Goal: Contribute content: Contribute content

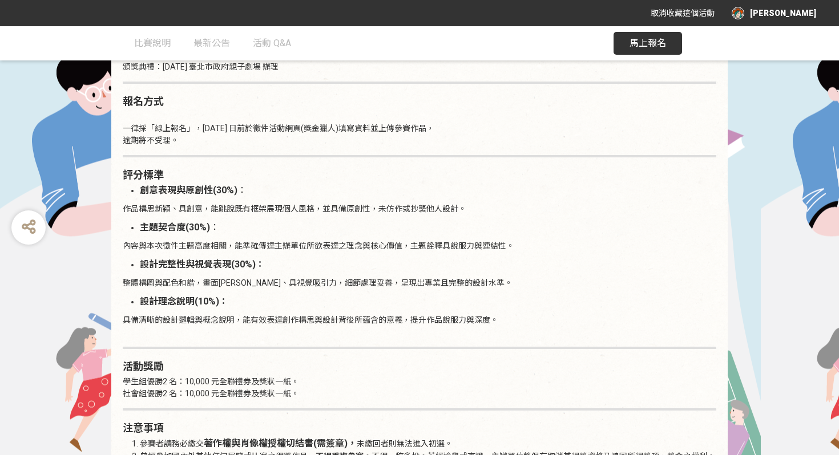
scroll to position [1094, 0]
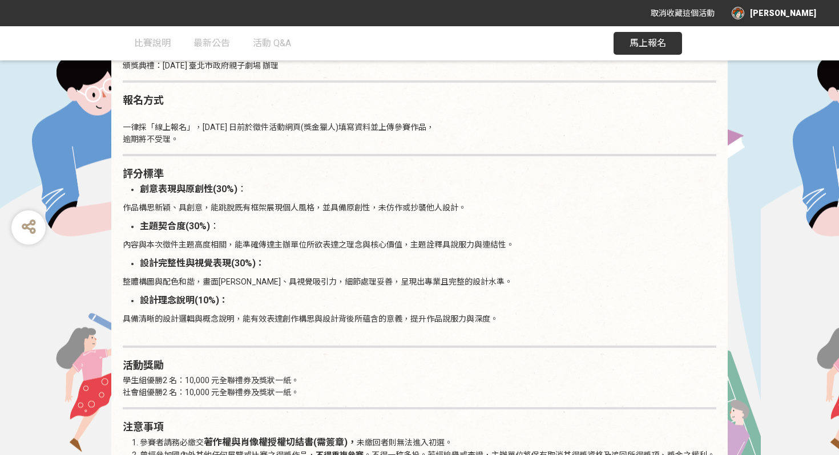
click at [649, 50] on button "馬上報名" at bounding box center [647, 43] width 68 height 23
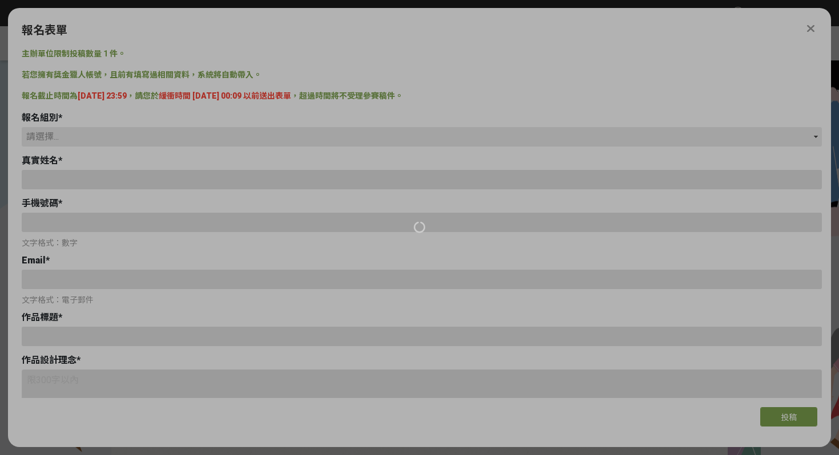
type input "0913112316"
type input "[EMAIL_ADDRESS][DOMAIN_NAME]"
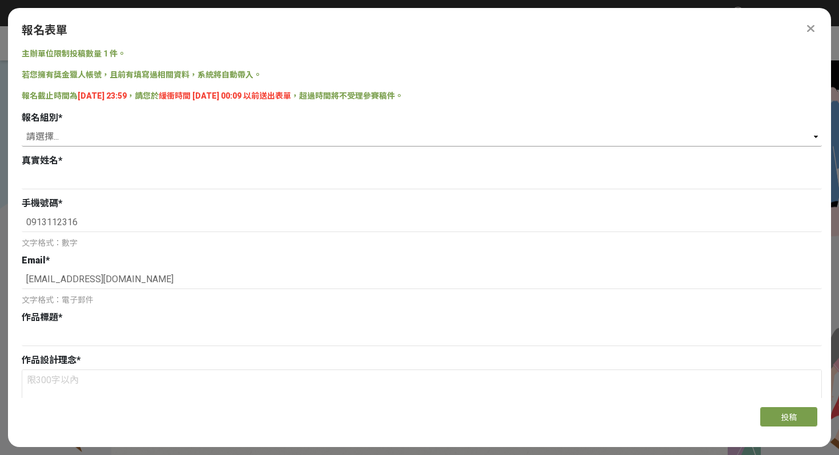
click at [288, 140] on select "請選擇... 學生組(限[GEOGRAPHIC_DATA]公私立高中職以上在學生) 社會組(年滿 18 歲以上社會大眾皆可參加)" at bounding box center [422, 136] width 800 height 19
select select "學生組(限臺北市公私立高中職以上在學生)"
click at [22, 127] on select "請選擇... 學生組(限[GEOGRAPHIC_DATA]公私立高中職以上在學生) 社會組(年滿 18 歲以上社會大眾皆可參加)" at bounding box center [422, 136] width 800 height 19
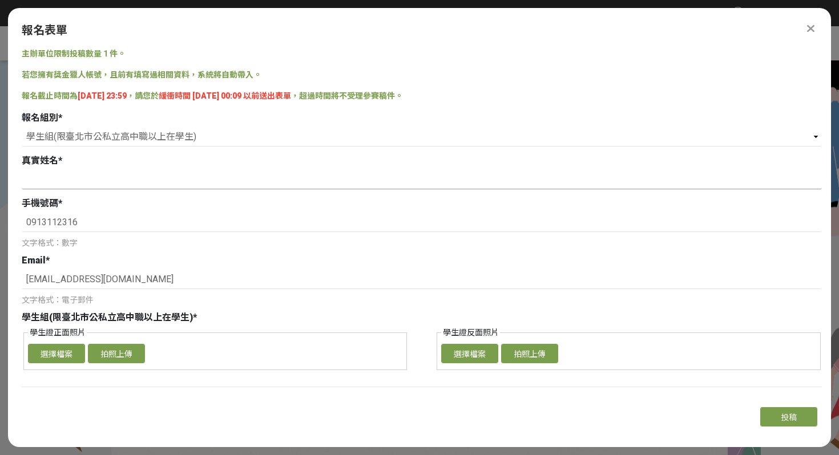
click at [253, 175] on input at bounding box center [422, 179] width 800 height 19
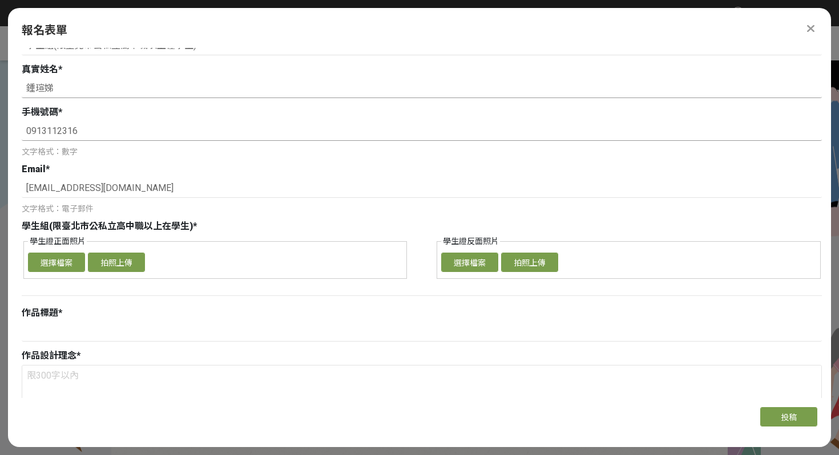
scroll to position [95, 0]
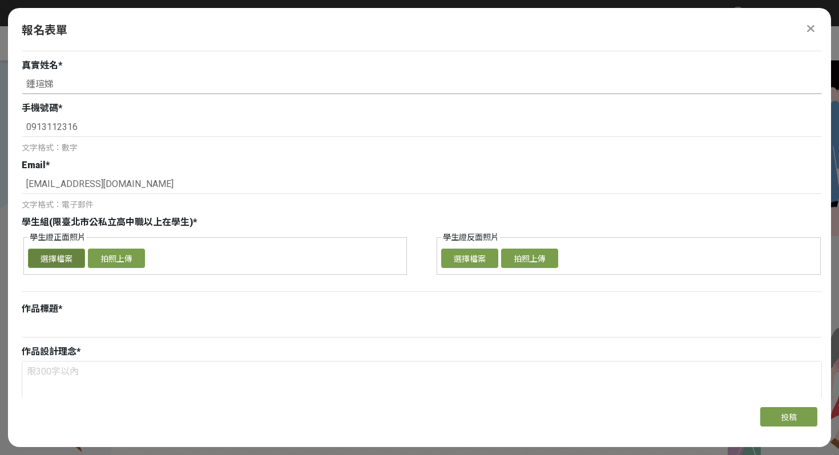
type input "鍾瑄娣"
click at [63, 257] on button "選擇檔案" at bounding box center [56, 258] width 57 height 19
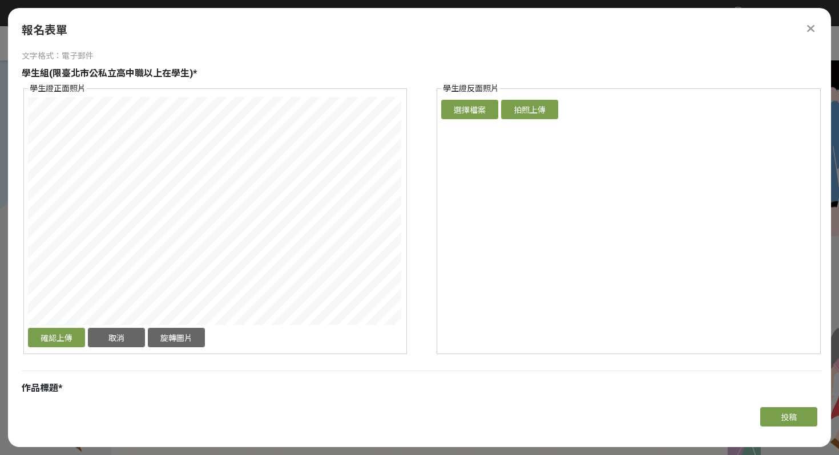
scroll to position [243, 0]
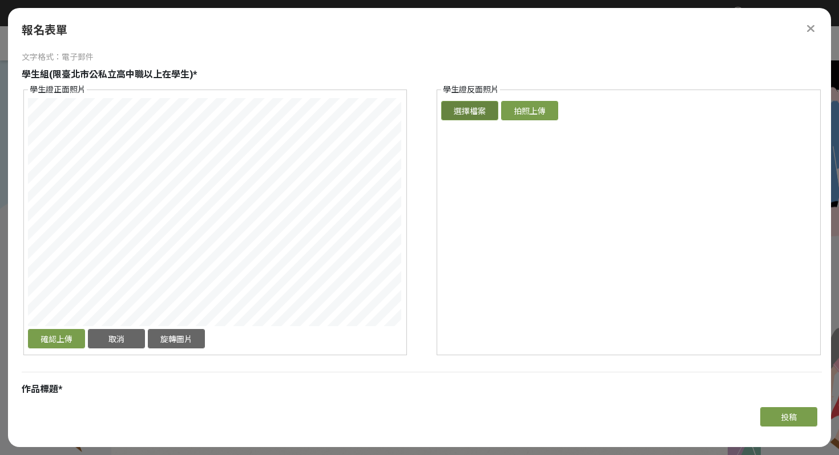
click at [476, 111] on button "選擇檔案" at bounding box center [469, 110] width 57 height 19
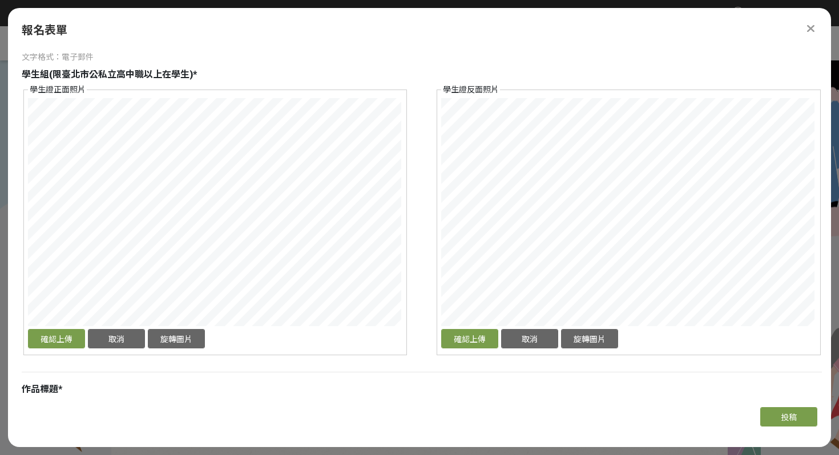
click at [385, 86] on div "學生證正面照片 確認上傳 取消 旋轉圖片 選擇檔案 拍照上傳 學生證反面照片 確認上傳 取消 旋轉圖片 選擇檔案 拍照上傳" at bounding box center [422, 220] width 800 height 272
click at [116, 61] on div "報名組別 * 請選擇... 學生組(限[GEOGRAPHIC_DATA]公私立高中職以上在學生) 社會組(年滿 18 歲以上社會大眾皆可參加) 真實姓名 * …" at bounding box center [422, 395] width 800 height 1055
click at [285, 343] on div "確認上傳 取消 旋轉圖片" at bounding box center [215, 224] width 374 height 253
click at [188, 338] on button "旋轉圖片" at bounding box center [176, 338] width 57 height 19
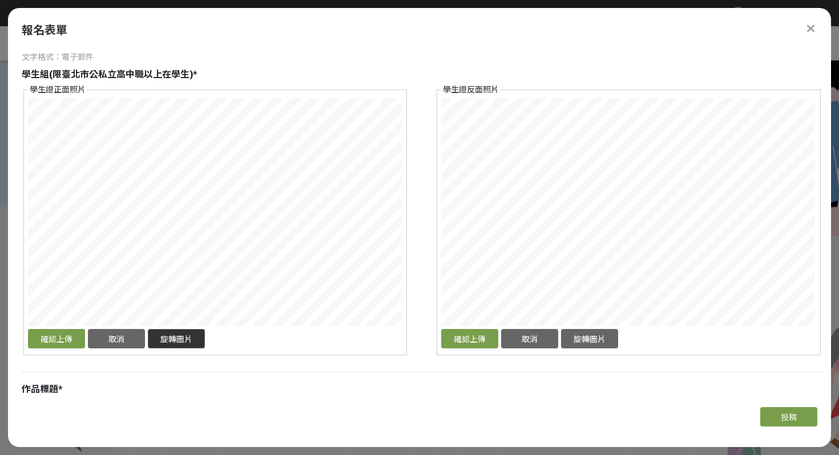
click at [199, 341] on button "旋轉圖片" at bounding box center [176, 338] width 57 height 19
click at [465, 204] on div "學生證正面照片 確認上傳 取消 旋轉圖片 選擇檔案 拍照上傳 學生證反面照片 確認上傳 取消 旋轉圖片 選擇檔案 拍照上傳" at bounding box center [422, 220] width 800 height 272
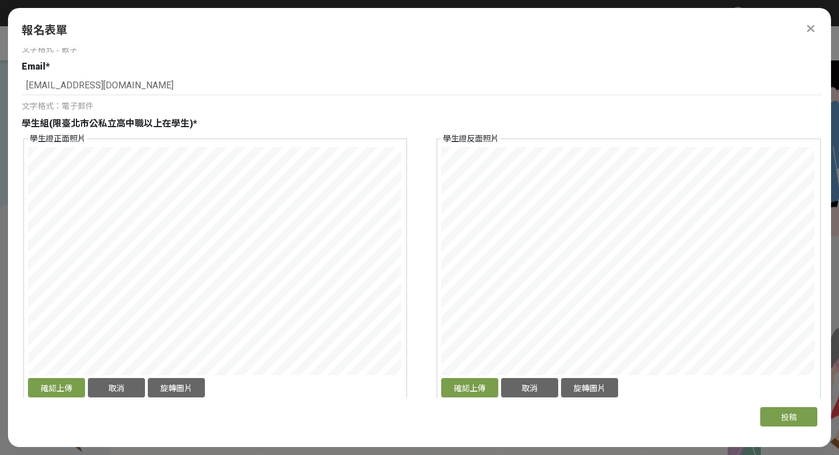
scroll to position [172, 0]
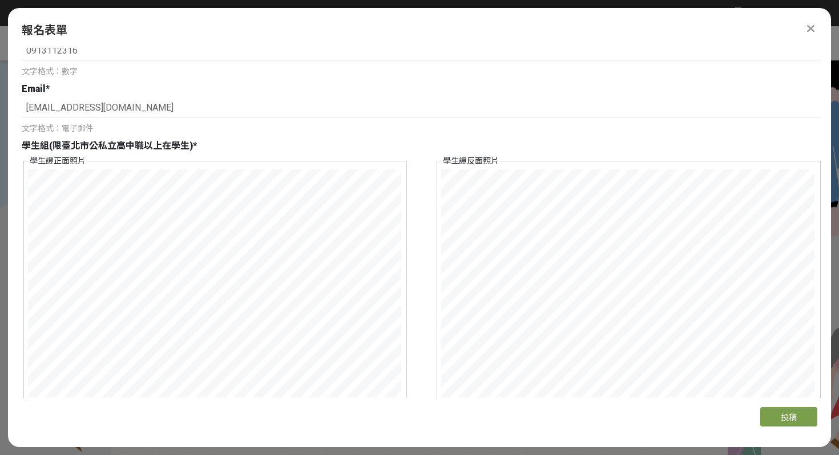
click at [8, 262] on div "主辦單位限制投稿數量 1 件。 若您擁有獎金獵人帳號，且前有填寫過相關資料，系統將自動帶入。 報名截止時間為 [DATE] 23:59 ，請您於 緩衝時間 […" at bounding box center [419, 223] width 823 height 350
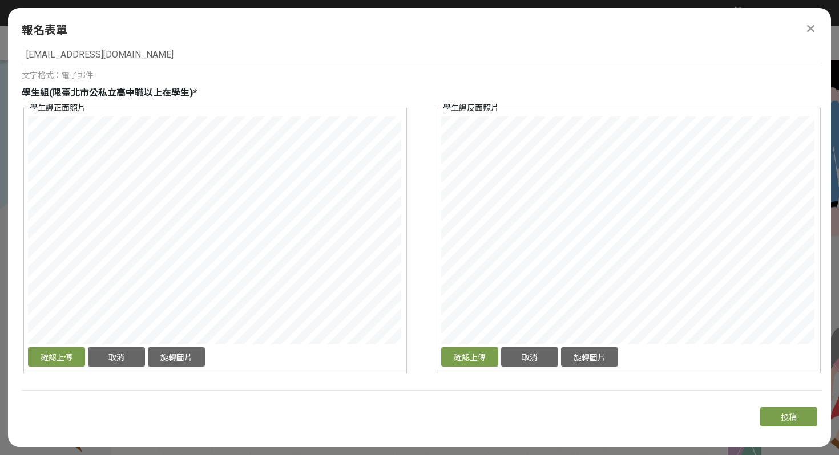
scroll to position [247, 0]
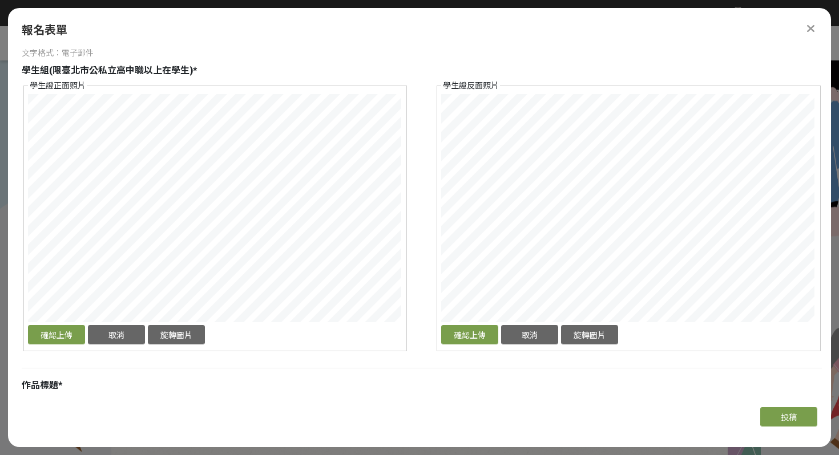
click at [67, 345] on div "確認上傳 取消 旋轉圖片" at bounding box center [215, 336] width 374 height 22
click at [71, 338] on button "確認上傳" at bounding box center [56, 334] width 57 height 19
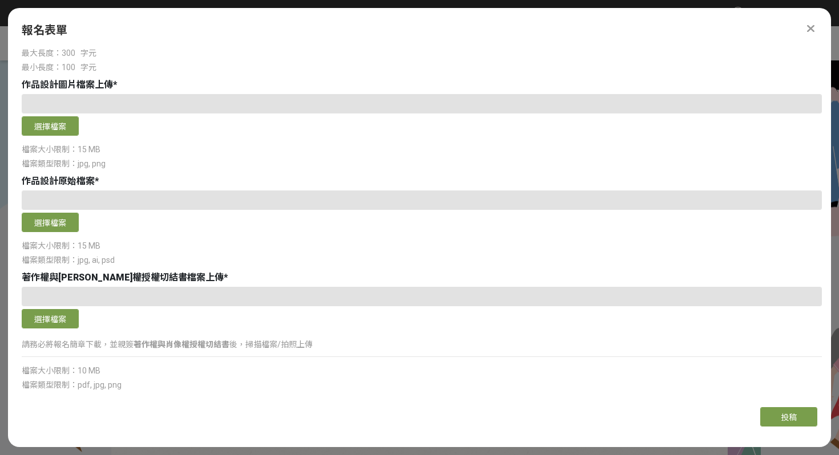
scroll to position [810, 0]
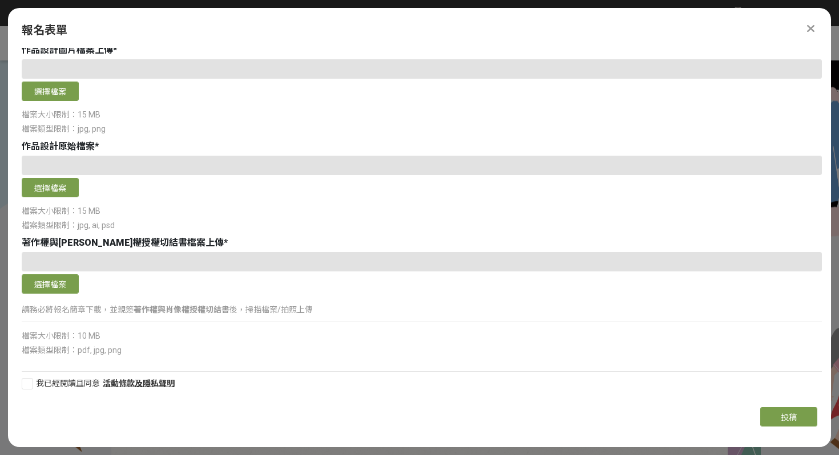
click at [22, 384] on div at bounding box center [27, 383] width 11 height 11
checkbox input "true"
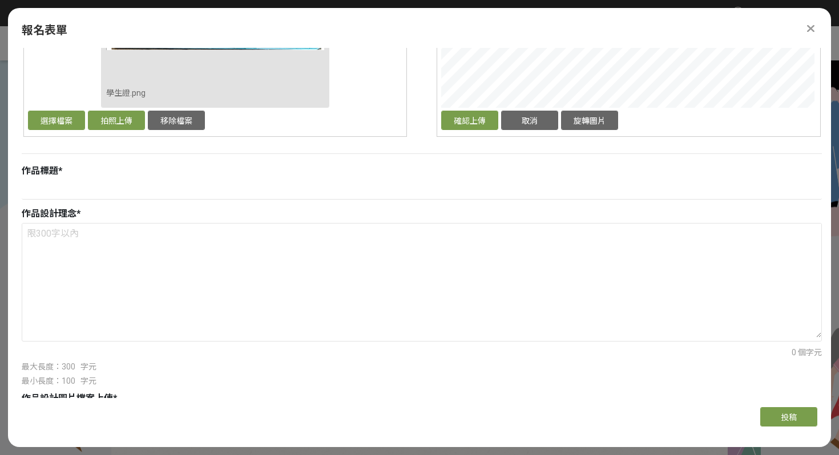
scroll to position [412, 0]
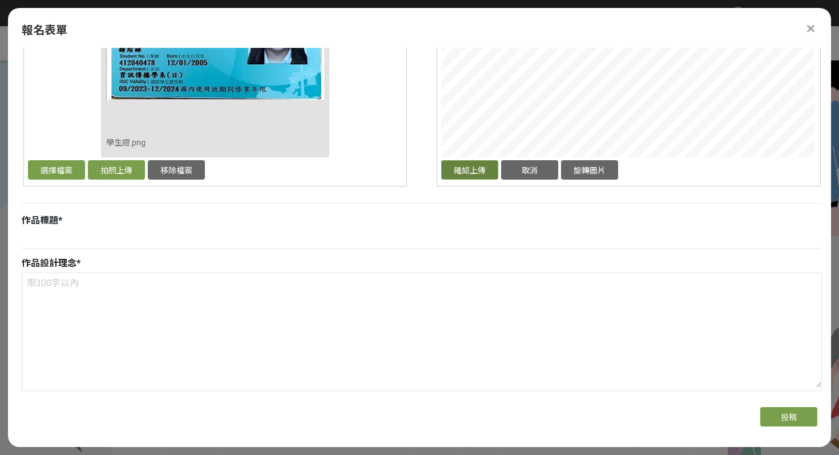
click at [477, 165] on button "確認上傳" at bounding box center [469, 169] width 57 height 19
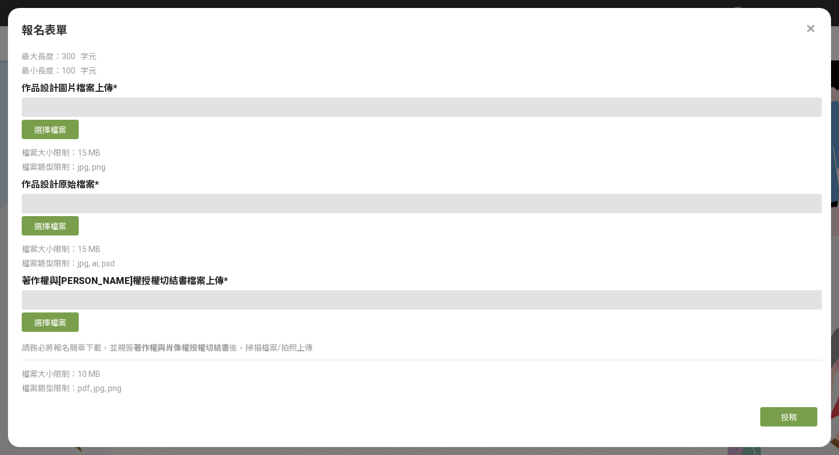
scroll to position [810, 0]
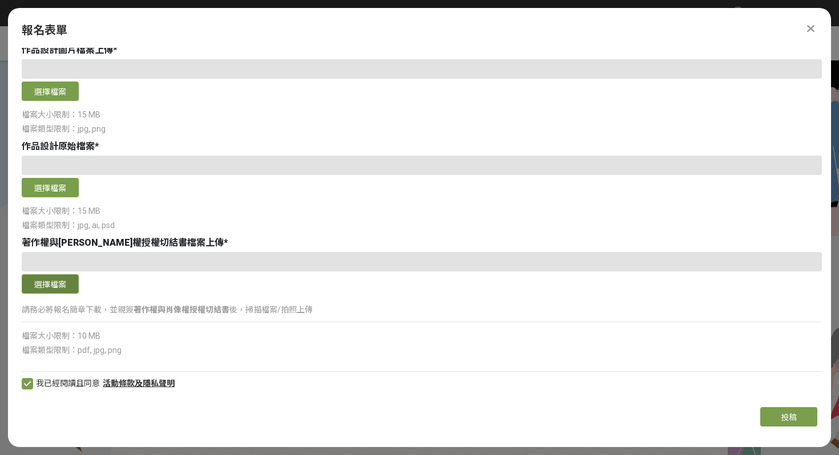
click at [62, 290] on button "選擇檔案" at bounding box center [50, 283] width 57 height 19
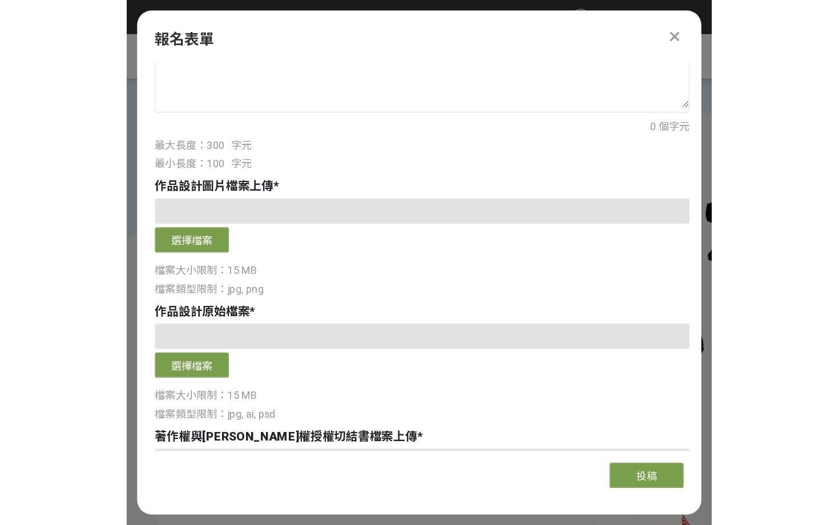
scroll to position [658, 0]
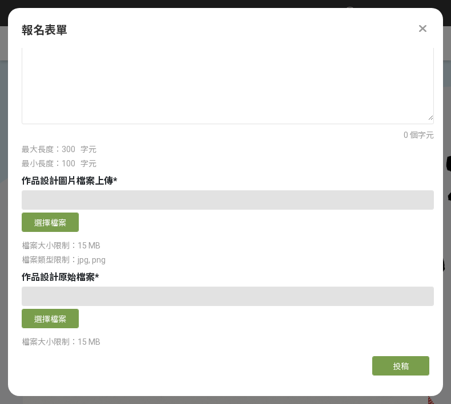
click at [98, 204] on div at bounding box center [228, 200] width 412 height 19
click at [64, 230] on button "選擇檔案" at bounding box center [50, 222] width 57 height 19
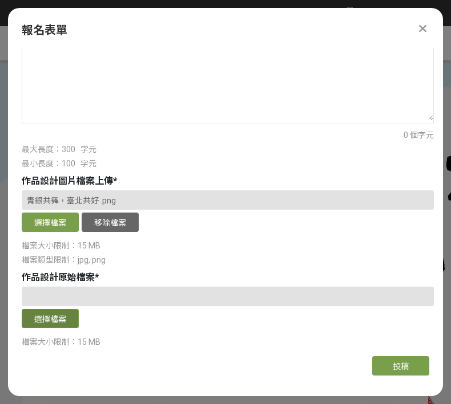
click at [53, 329] on button "選擇檔案" at bounding box center [50, 318] width 57 height 19
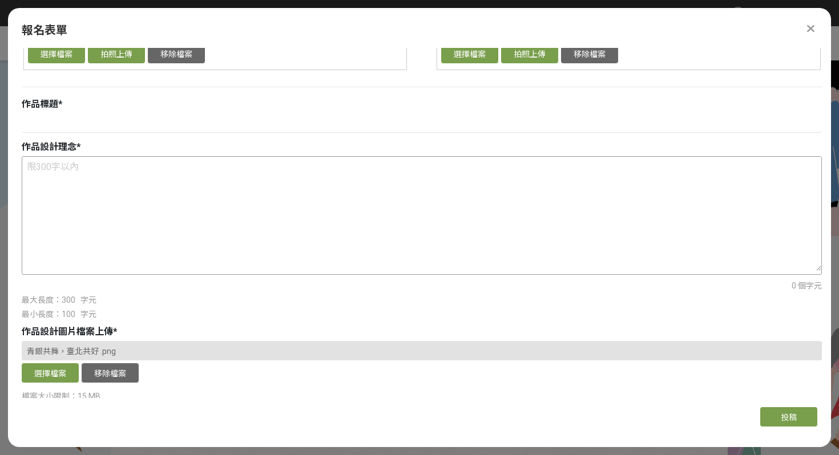
scroll to position [503, 0]
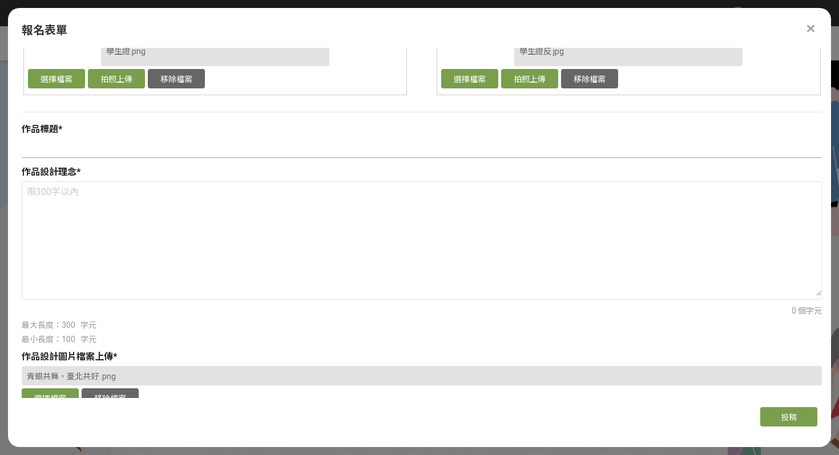
click at [102, 150] on input at bounding box center [422, 148] width 800 height 19
paste input "青銀共舞，臺北共好"
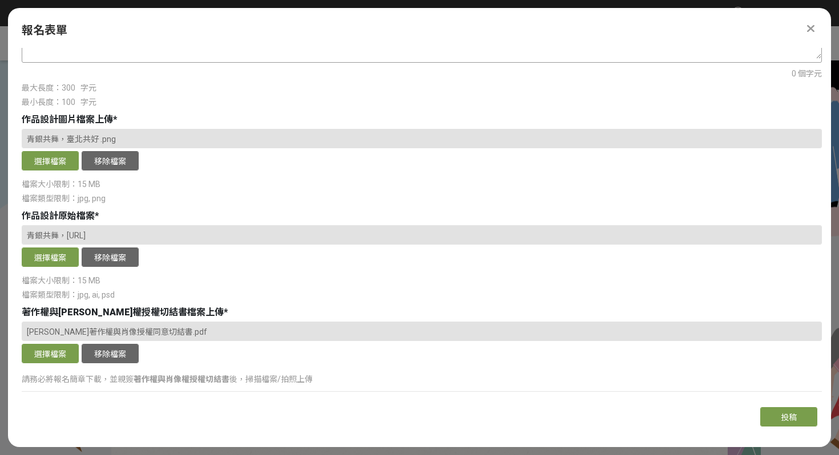
scroll to position [810, 0]
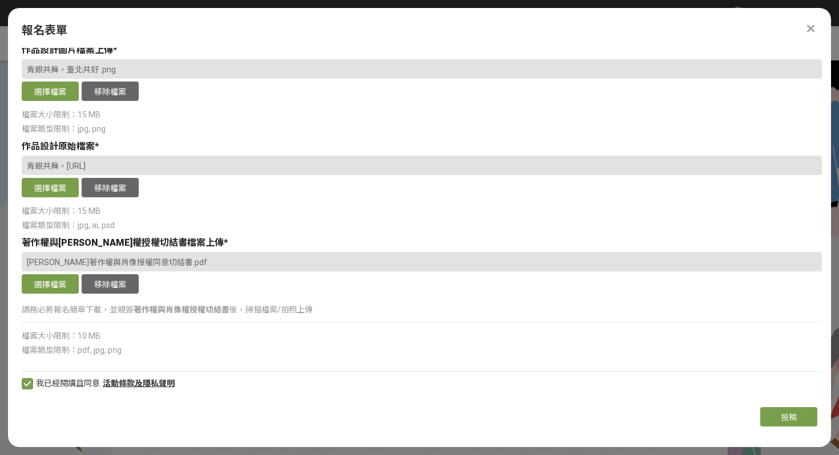
type input "青銀共舞，臺北共好"
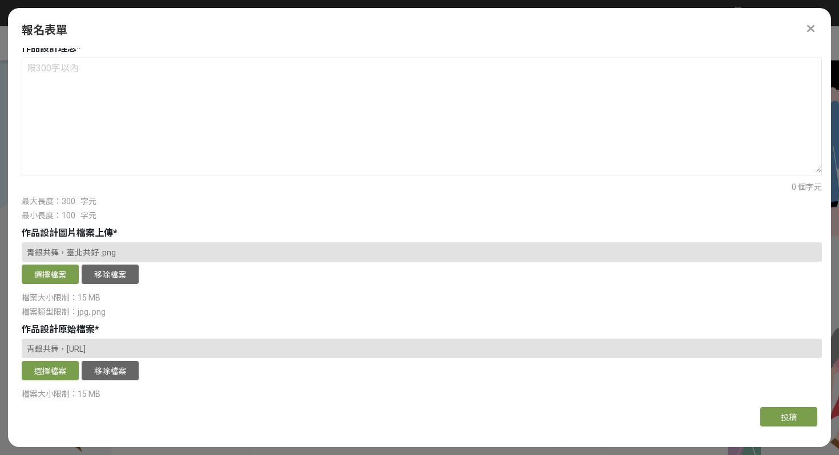
scroll to position [607, 0]
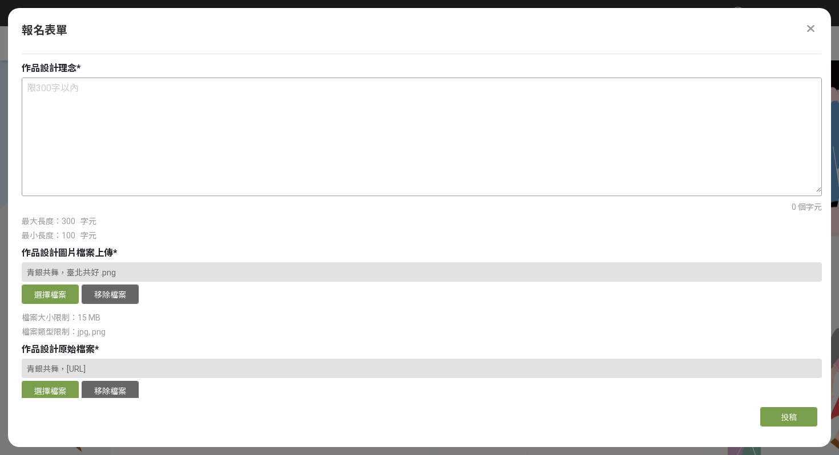
click at [203, 176] on textarea at bounding box center [421, 135] width 799 height 114
paste textarea "我的作品中間有一棟像是101的建築，除了是台北的代表，也可以彷彿看到上方為幼童，下方則為老人，又散發橘黃色調，有共榮之意。此外旁邊看似翅膀的象徵為台北的『北』…"
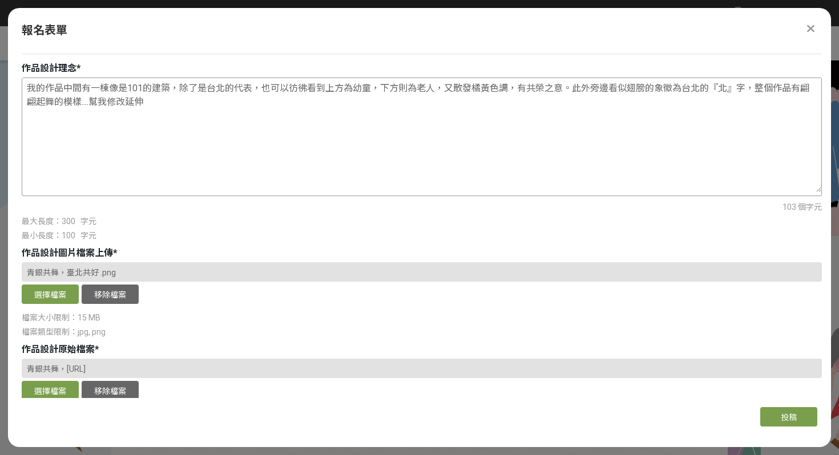
click at [45, 90] on textarea "我的作品中間有一棟像是101的建築，除了是台北的代表，也可以彷彿看到上方為幼童，下方則為老人，又散發橘黃色調，有共榮之意。此外旁邊看似翅膀的象徵為台北的『北』…" at bounding box center [421, 135] width 799 height 114
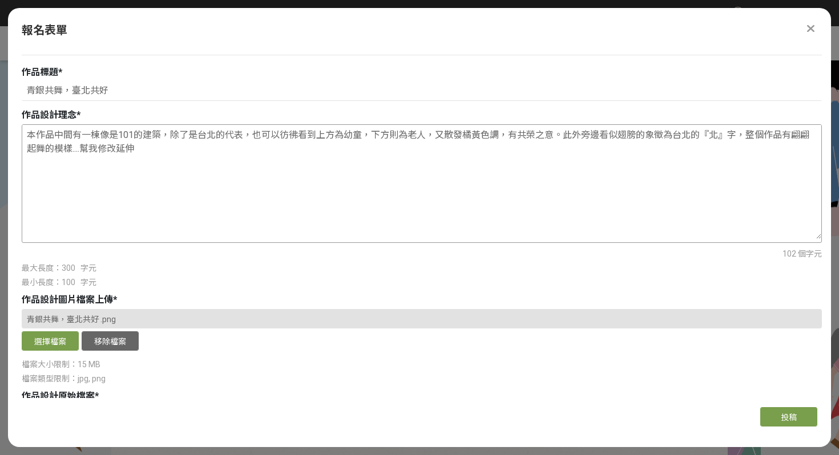
scroll to position [560, 0]
click at [108, 135] on textarea "本作品中間有一棟像是101的建築，除了是台北的代表，也可以彷彿看到上方為幼童，下方則為老人，又散發橘黃色調，有共榮之意。此外旁邊看似翅膀的象徵為台北的『北』字…" at bounding box center [421, 183] width 799 height 114
click at [489, 136] on textarea "本作品中間有一棟外觀似101的建築，除了是台北的代表，也可以從中彷彿看到上方為幼童，下方則為老人，青年與老年人共創未來，又散發橘黃色調，有共榮之意。此外旁邊看…" at bounding box center [421, 183] width 799 height 114
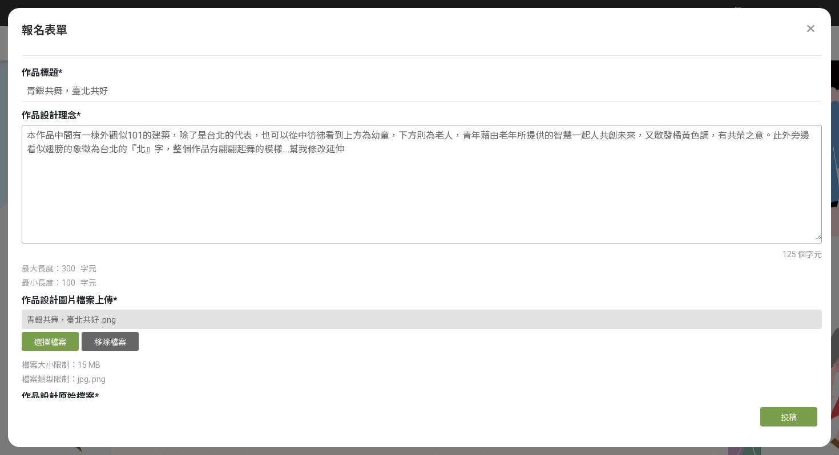
click at [600, 140] on textarea "本作品中間有一棟外觀似101的建築，除了是台北的代表，也可以從中彷彿看到上方為幼童，下方則為老人，青年藉由老年所提供的智慧一起人共創未來，又散發橘黃色調，有共…" at bounding box center [421, 183] width 799 height 114
click at [663, 136] on textarea "本作品中間有一棟外觀似101的建築，除了是台北的代表，也可以從中彷彿看到上方為幼童，下方則為老人，青年藉由老年所提供的智慧一起攜手共創未來，又散發橘黃色調，有…" at bounding box center [421, 183] width 799 height 114
drag, startPoint x: 363, startPoint y: 164, endPoint x: 290, endPoint y: 149, distance: 75.0
click at [290, 149] on textarea "本作品中間有一棟外觀似101的建築，除了是台北的代表，也可以從中彷彿看到上方為幼童，下方則為老人，青年藉由老年所提供的智慧一起攜手共創未來，又散發橘黃色調，有…" at bounding box center [421, 183] width 799 height 114
paste textarea "「lore，ipsu」dolorsitamet，consectetu，a「elit、sedd、eius」tempo，incididuntutl。 etd Ma…"
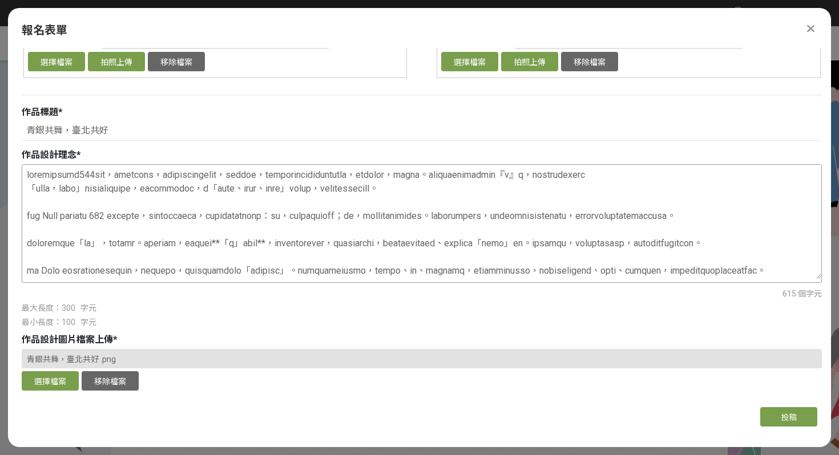
scroll to position [531, 0]
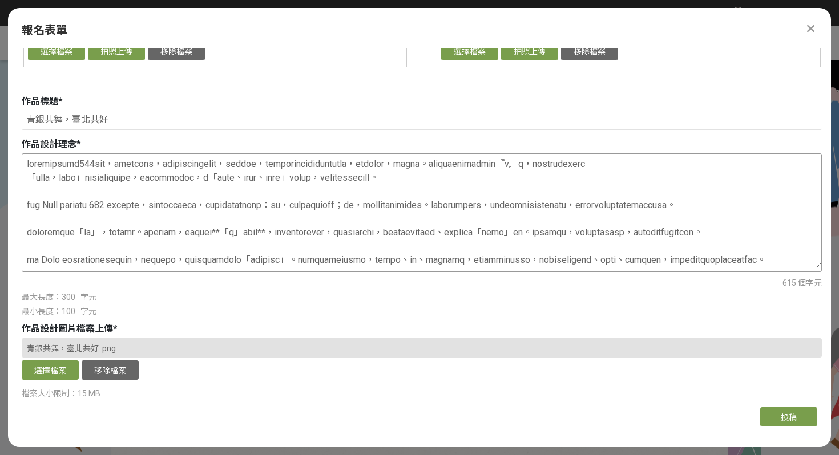
click at [47, 220] on textarea at bounding box center [421, 211] width 799 height 114
click at [45, 220] on textarea at bounding box center [421, 211] width 799 height 114
click at [741, 208] on textarea at bounding box center [421, 211] width 799 height 114
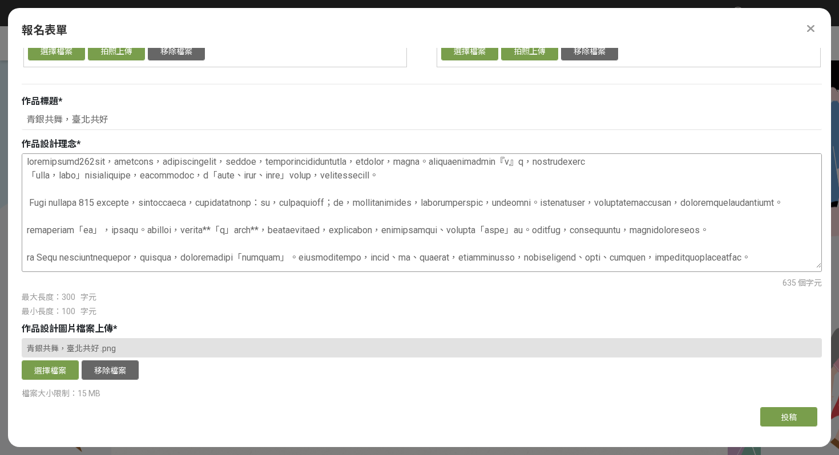
scroll to position [0, 0]
drag, startPoint x: 307, startPoint y: 181, endPoint x: 31, endPoint y: 164, distance: 276.6
click at [31, 164] on textarea at bounding box center [421, 211] width 799 height 114
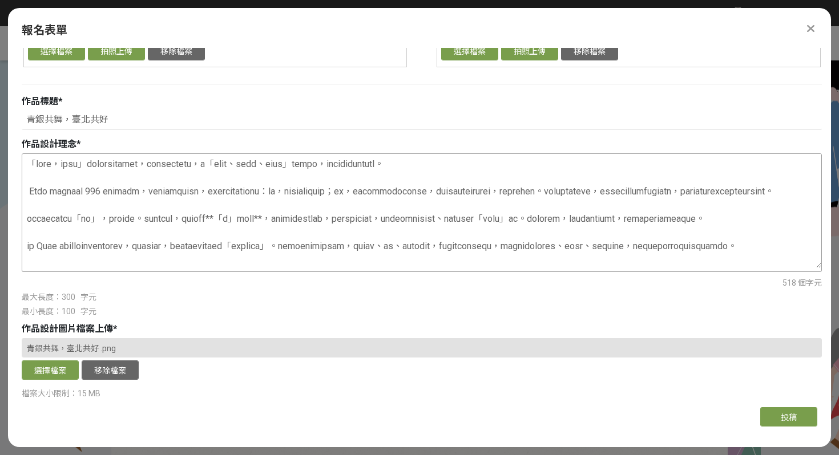
scroll to position [29, 0]
click at [367, 205] on textarea at bounding box center [421, 211] width 799 height 114
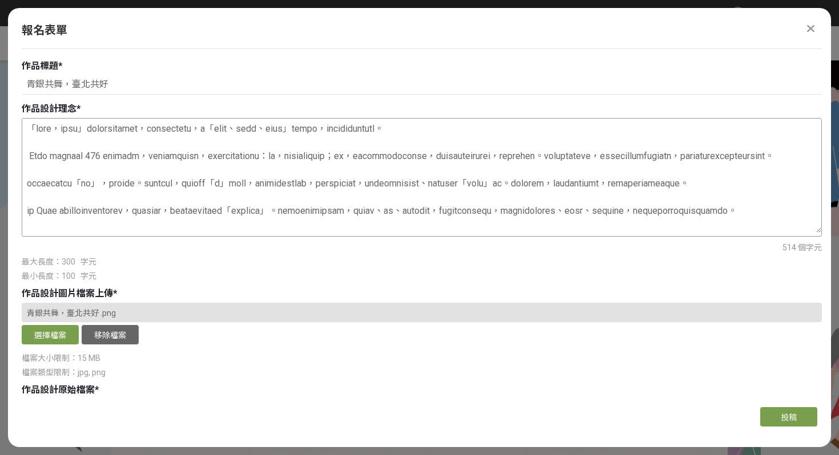
scroll to position [810, 0]
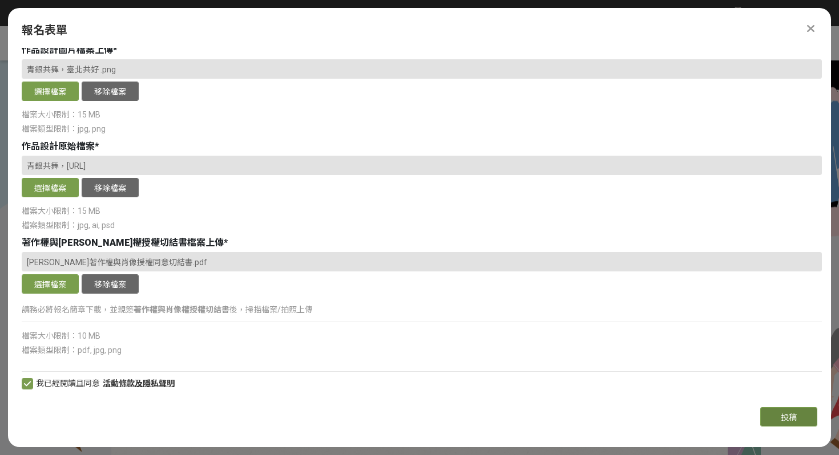
click at [786, 413] on span "投稿" at bounding box center [788, 417] width 16 height 9
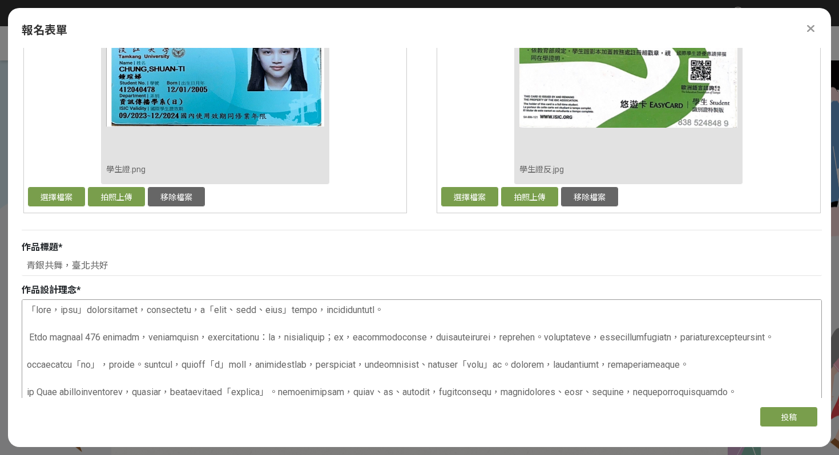
scroll to position [393, 0]
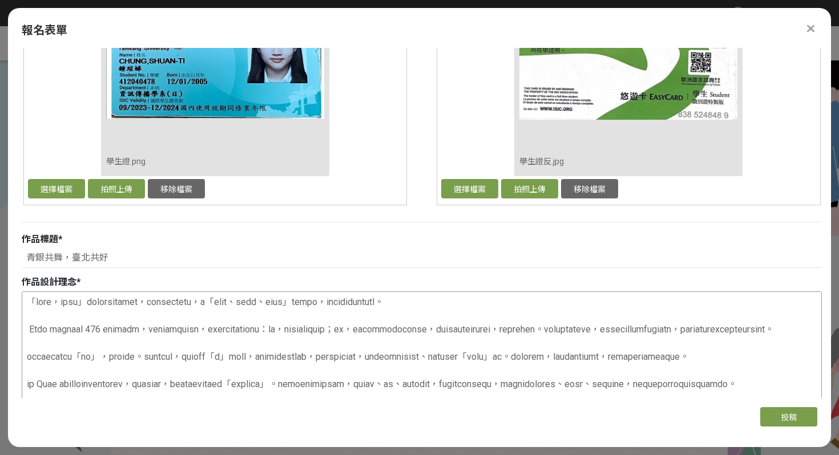
drag, startPoint x: 28, startPoint y: 330, endPoint x: 30, endPoint y: 314, distance: 16.1
click at [30, 315] on textarea at bounding box center [421, 349] width 799 height 114
click at [27, 334] on textarea at bounding box center [421, 349] width 799 height 114
drag, startPoint x: 27, startPoint y: 334, endPoint x: 27, endPoint y: 297, distance: 37.7
click at [27, 297] on textarea at bounding box center [421, 349] width 799 height 114
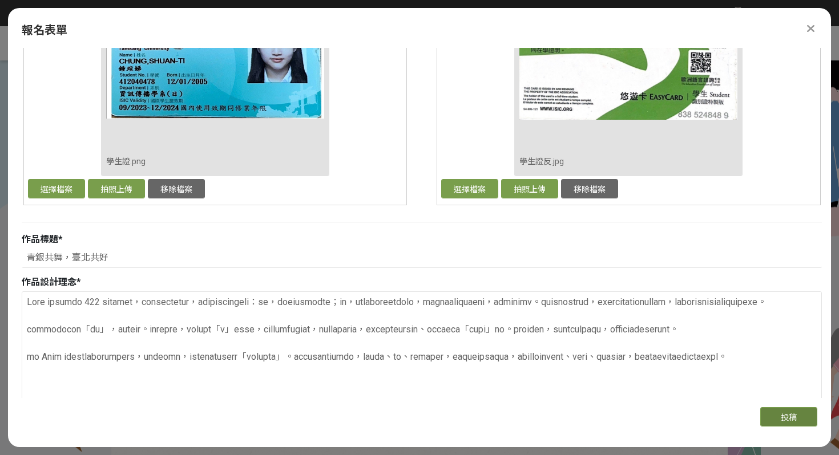
click at [803, 416] on button "投稿" at bounding box center [788, 416] width 57 height 19
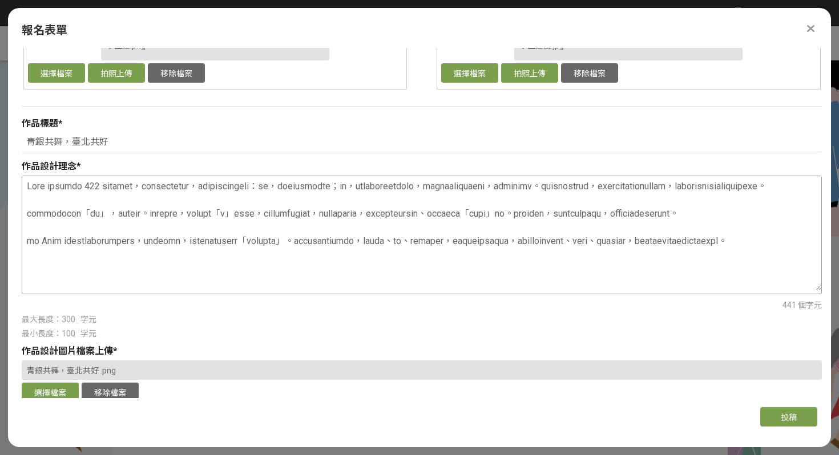
scroll to position [509, 0]
click at [523, 281] on textarea at bounding box center [421, 233] width 799 height 114
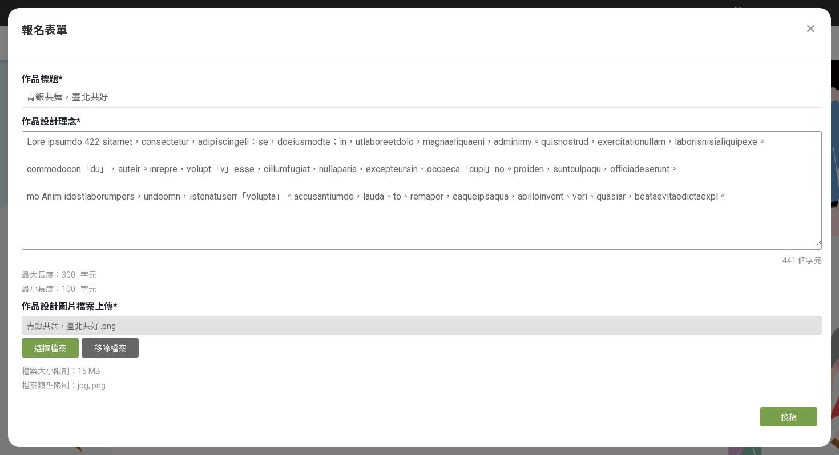
scroll to position [560, 0]
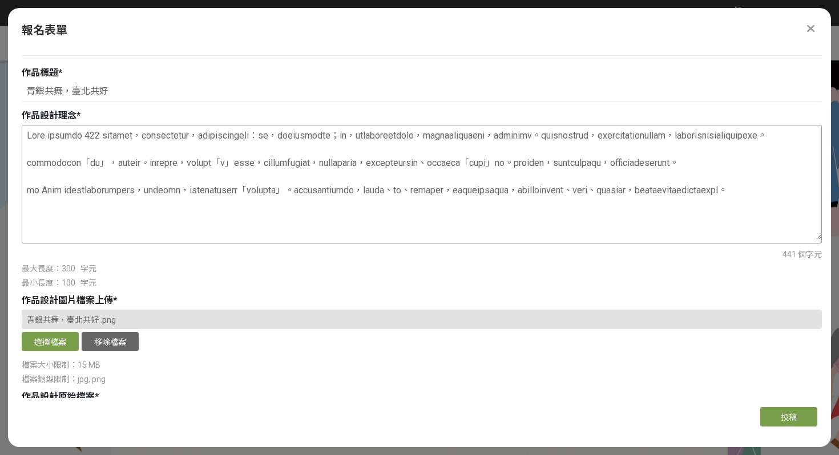
drag, startPoint x: 569, startPoint y: 226, endPoint x: 501, endPoint y: 216, distance: 68.1
click at [501, 216] on textarea at bounding box center [421, 183] width 799 height 114
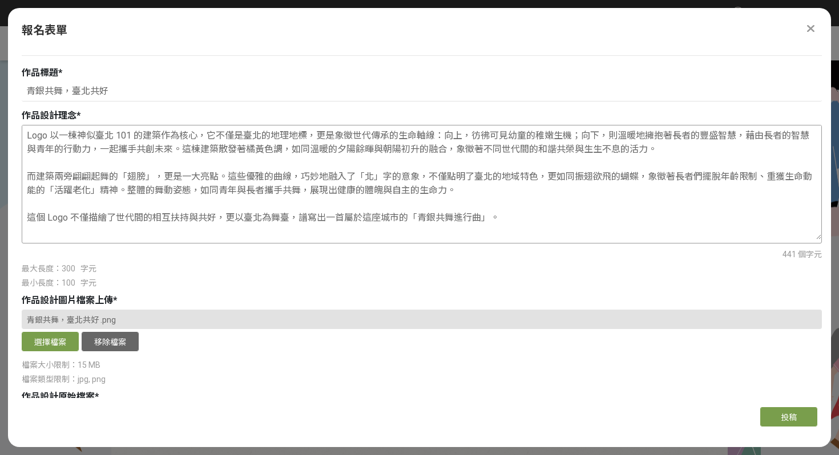
scroll to position [0, 0]
click at [790, 421] on span "投稿" at bounding box center [788, 417] width 16 height 9
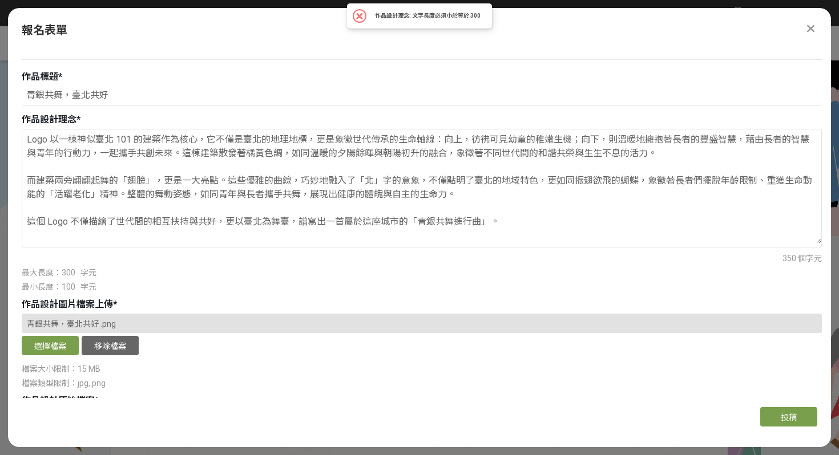
scroll to position [555, 0]
click at [396, 242] on textarea "Logo 以一棟神似臺北 101 的建築作為核心，它不僅是臺北的地理地標，更是象徵世代傳承的生命軸線：向上，彷彿可見幼童的稚嫩生機；向下，則溫暖地擁抱著長者的…" at bounding box center [421, 187] width 799 height 114
click at [338, 210] on textarea "Logo 以一棟神似臺北 101 的建築作為核心，它不僅是臺北的地理地標，更是象徵世代傳承的生命軸線：向上，彷彿可見幼童的稚嫩生機；向下，則溫暖地擁抱著長者的…" at bounding box center [421, 187] width 799 height 114
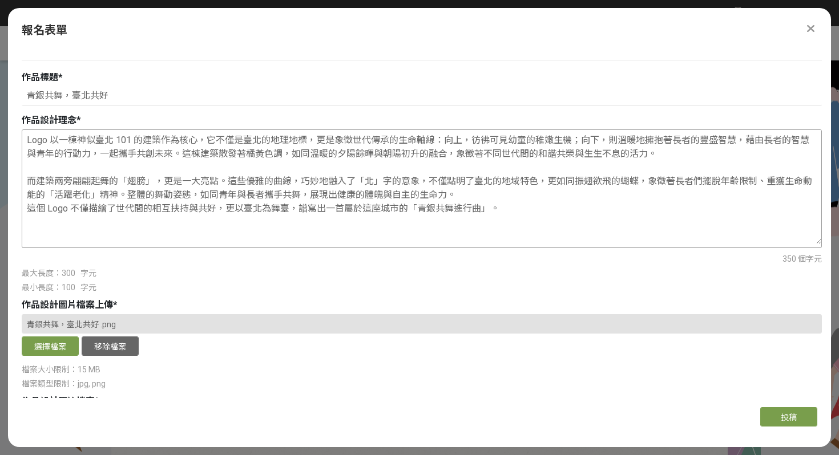
click at [27, 179] on textarea "Logo 以一棟神似臺北 101 的建築作為核心，它不僅是臺北的地理地標，更是象徵世代傳承的生命軸線：向上，彷彿可見幼童的稚嫩生機；向下，則溫暖地擁抱著長者的…" at bounding box center [421, 187] width 799 height 114
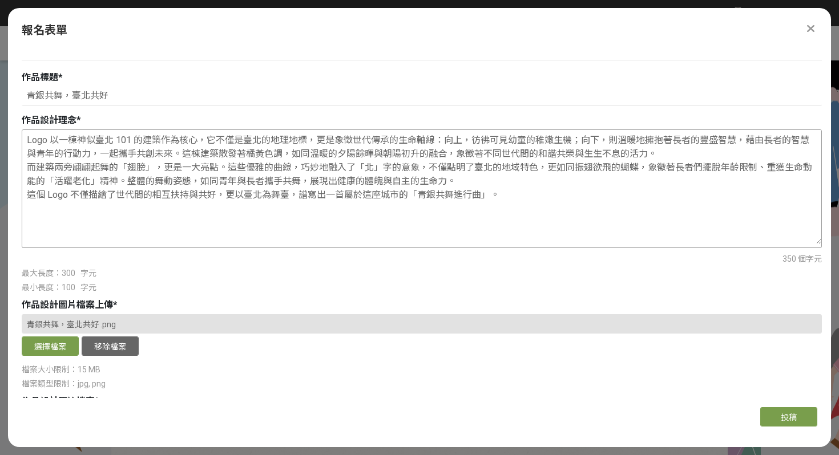
scroll to position [531, 0]
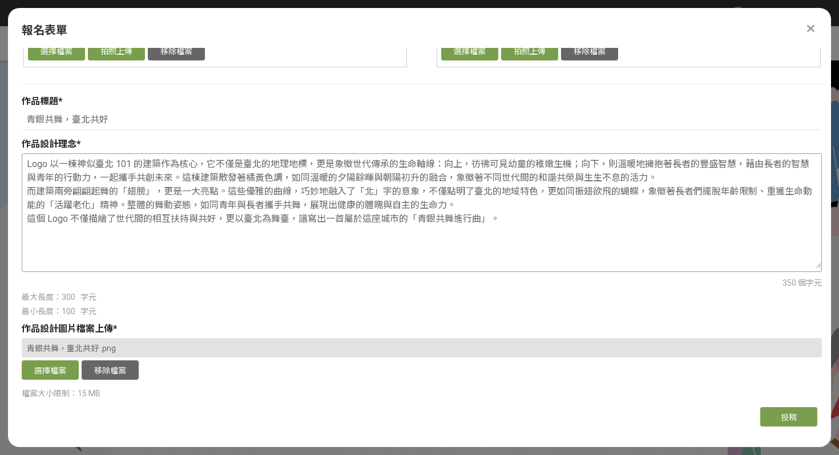
drag, startPoint x: 173, startPoint y: 179, endPoint x: 738, endPoint y: 168, distance: 564.9
click at [738, 168] on textarea "Logo 以一棟神似臺北 101 的建築作為核心，它不僅是臺北的地理地標，更是象徵世代傳承的生命軸線：向上，彷彿可見幼童的稚嫩生機；向下，則溫暖地擁抱著長者的…" at bounding box center [421, 211] width 799 height 114
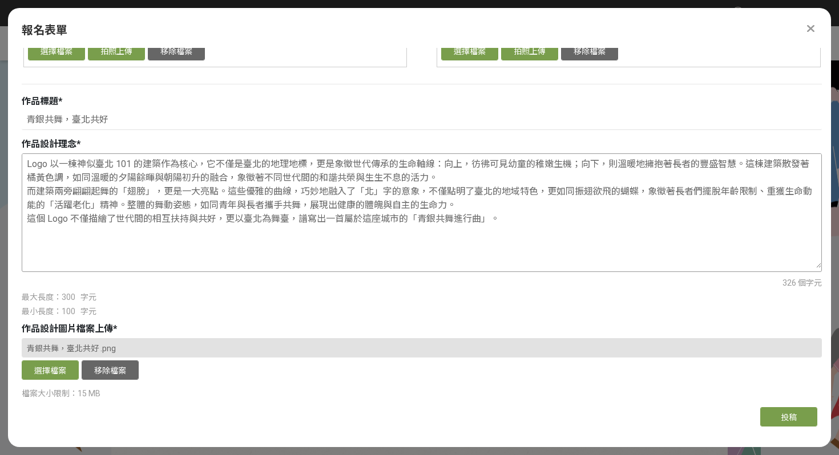
click at [29, 192] on textarea "Logo 以一棟神似臺北 101 的建築作為核心，它不僅是臺北的地理地標，更是象徵世代傳承的生命軸線：向上，彷彿可見幼童的稚嫩生機；向下，則溫暖地擁抱著長者的…" at bounding box center [421, 211] width 799 height 114
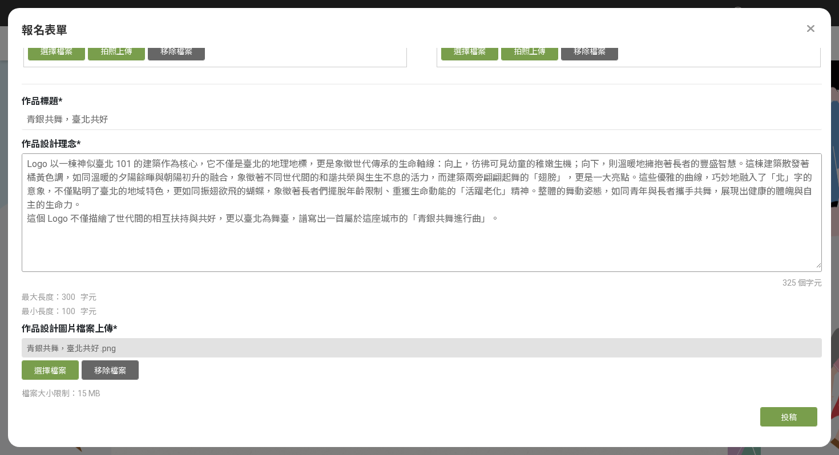
click at [27, 221] on textarea "Logo 以一棟神似臺北 101 的建築作為核心，它不僅是臺北的地理地標，更是象徵世代傳承的生命軸線：向上，彷彿可見幼童的稚嫩生機；向下，則溫暖地擁抱著長者的…" at bounding box center [421, 211] width 799 height 114
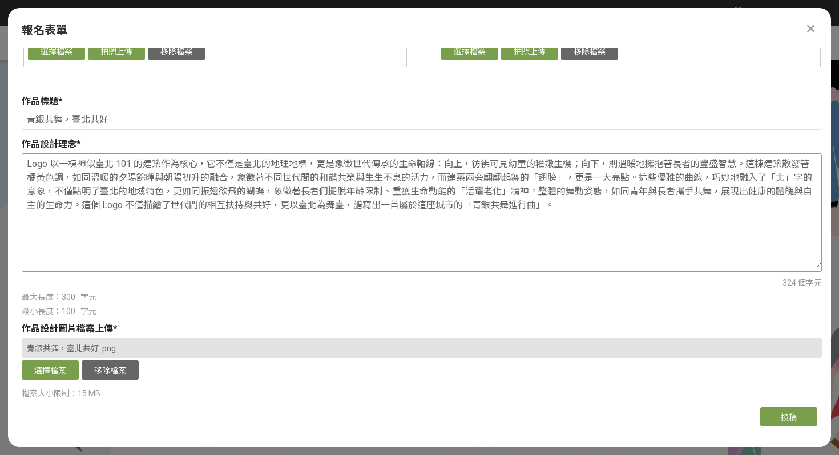
drag, startPoint x: 566, startPoint y: 177, endPoint x: 706, endPoint y: 181, distance: 139.8
click at [706, 181] on textarea "Logo 以一棟神似臺北 101 的建築作為核心，它不僅是臺北的地理地標，更是象徵世代傳承的生命軸線：向上，彷彿可見幼童的稚嫩生機；向下，則溫暖地擁抱著長者的…" at bounding box center [421, 211] width 799 height 114
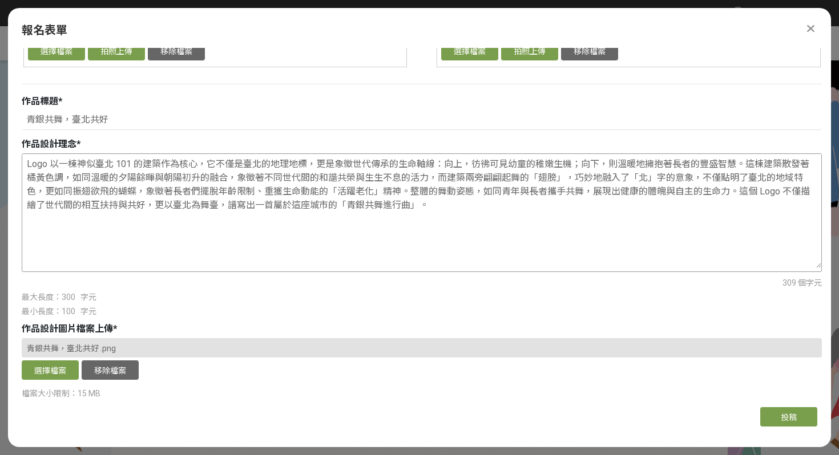
drag, startPoint x: 740, startPoint y: 192, endPoint x: 735, endPoint y: 216, distance: 24.5
click at [735, 216] on textarea "Logo 以一棟神似臺北 101 的建築作為核心，它不僅是臺北的地理地標，更是象徵世代傳承的生命軸線：向上，彷彿可見幼童的稚嫩生機；向下，則溫暖地擁抱著長者的…" at bounding box center [421, 211] width 799 height 114
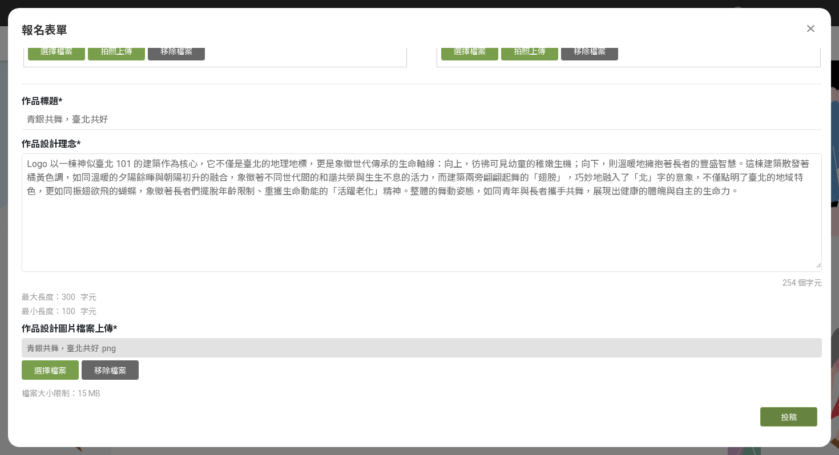
type textarea "Logo 以一棟神似臺北 101 的建築作為核心，它不僅是臺北的地理地標，更是象徵世代傳承的生命軸線：向上，彷彿可見幼童的稚嫩生機；向下，則溫暖地擁抱著長者的…"
click at [792, 422] on span "投稿" at bounding box center [788, 417] width 16 height 9
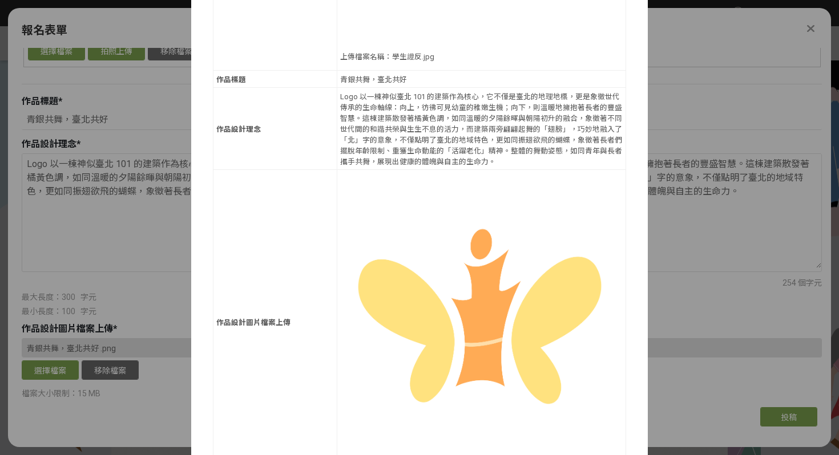
scroll to position [845, 0]
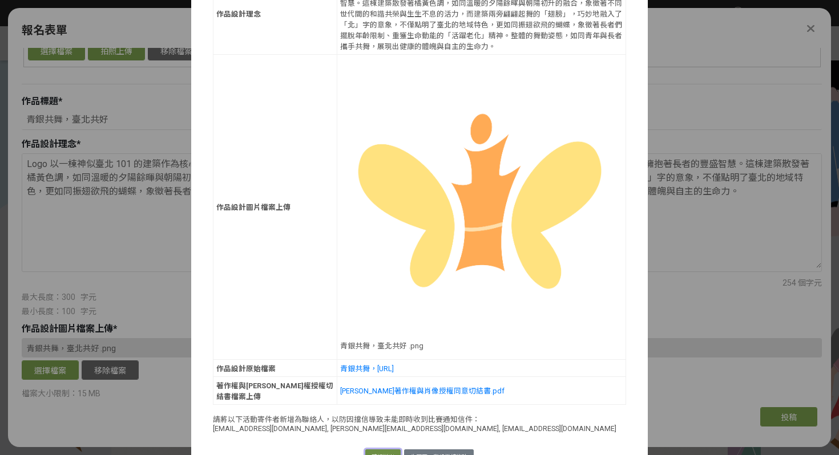
click at [387, 450] on button "確認送出" at bounding box center [382, 458] width 35 height 16
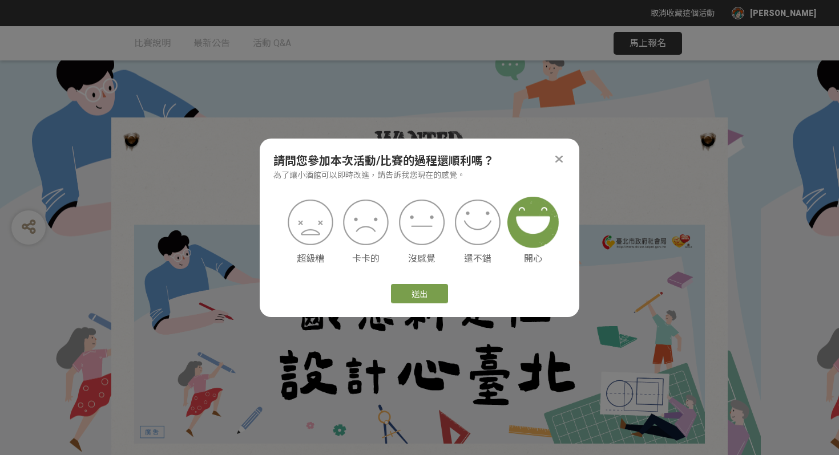
click at [540, 224] on img at bounding box center [532, 222] width 51 height 51
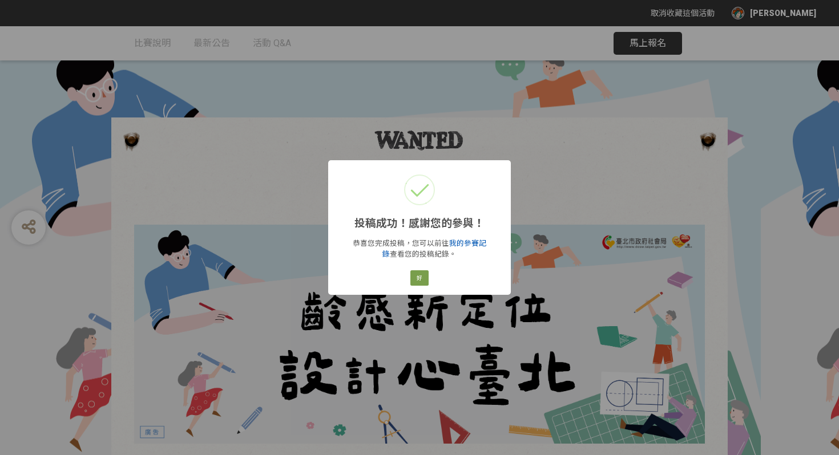
click at [468, 246] on link "我的參賽記錄" at bounding box center [434, 248] width 104 height 19
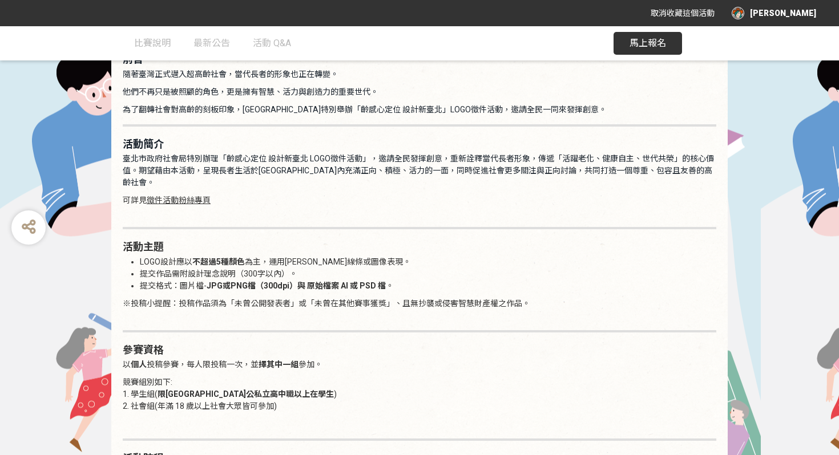
scroll to position [646, 0]
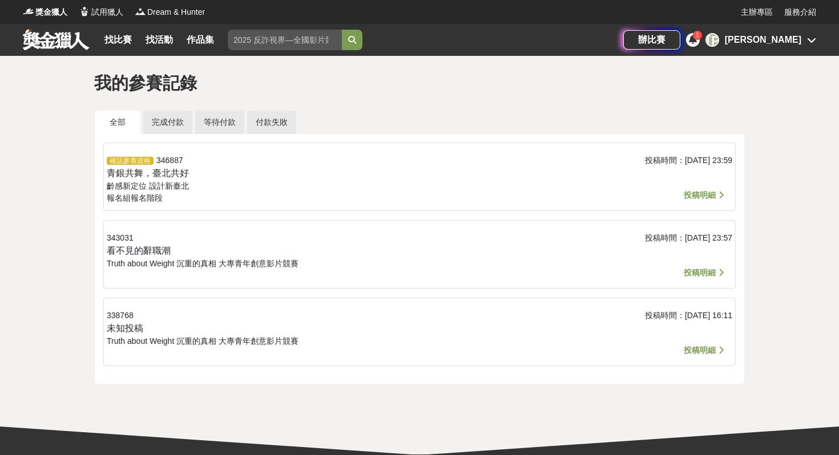
click at [698, 196] on span "投稿明細" at bounding box center [699, 195] width 32 height 9
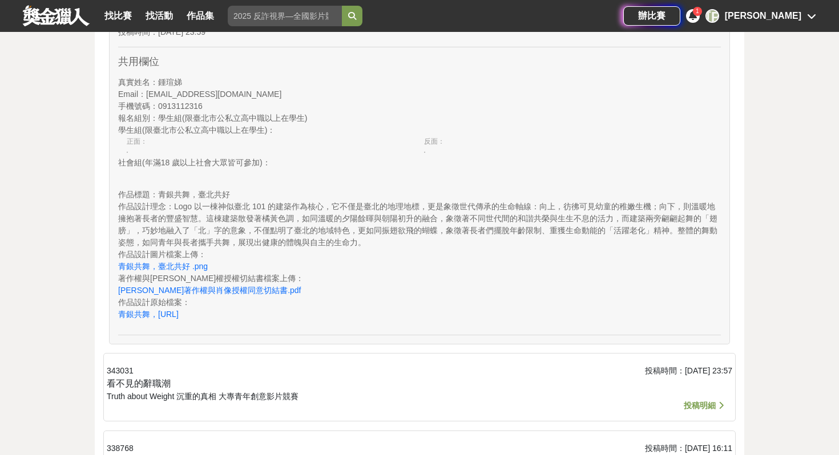
scroll to position [333, 0]
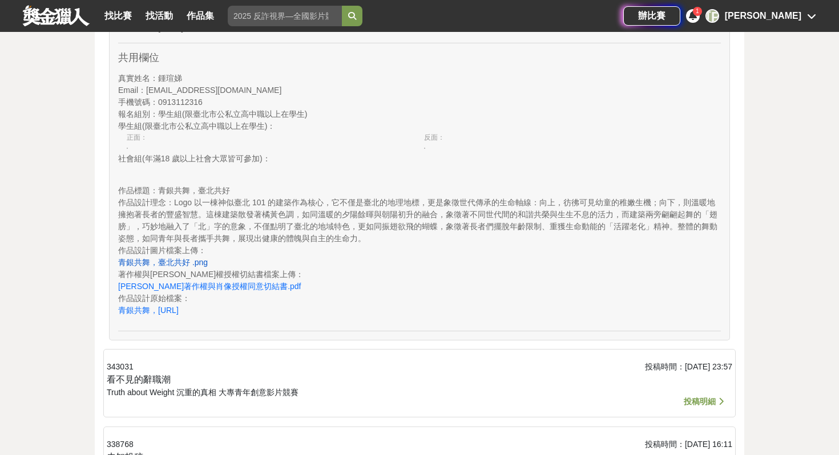
click at [196, 265] on link "青銀共舞，臺北共好 .png" at bounding box center [163, 262] width 90 height 9
click at [179, 307] on link "青銀共舞，[URL]" at bounding box center [148, 310] width 60 height 9
click at [699, 18] on div "1" at bounding box center [693, 16] width 14 height 14
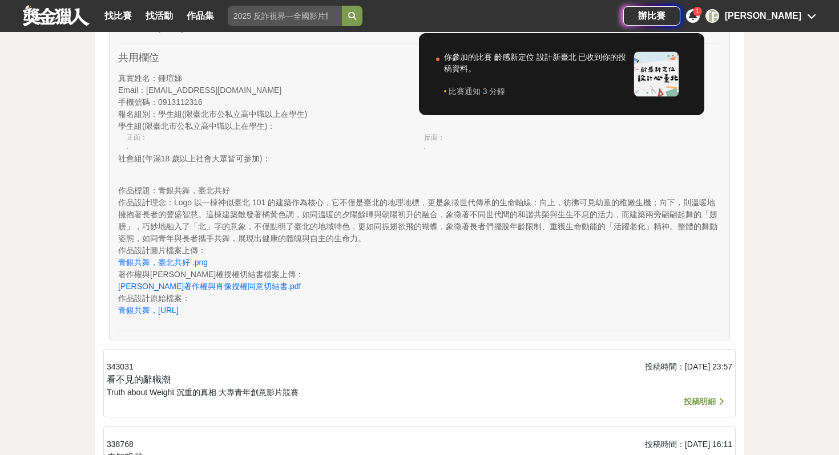
click at [293, 52] on div at bounding box center [419, 227] width 839 height 455
